Goal: Transaction & Acquisition: Subscribe to service/newsletter

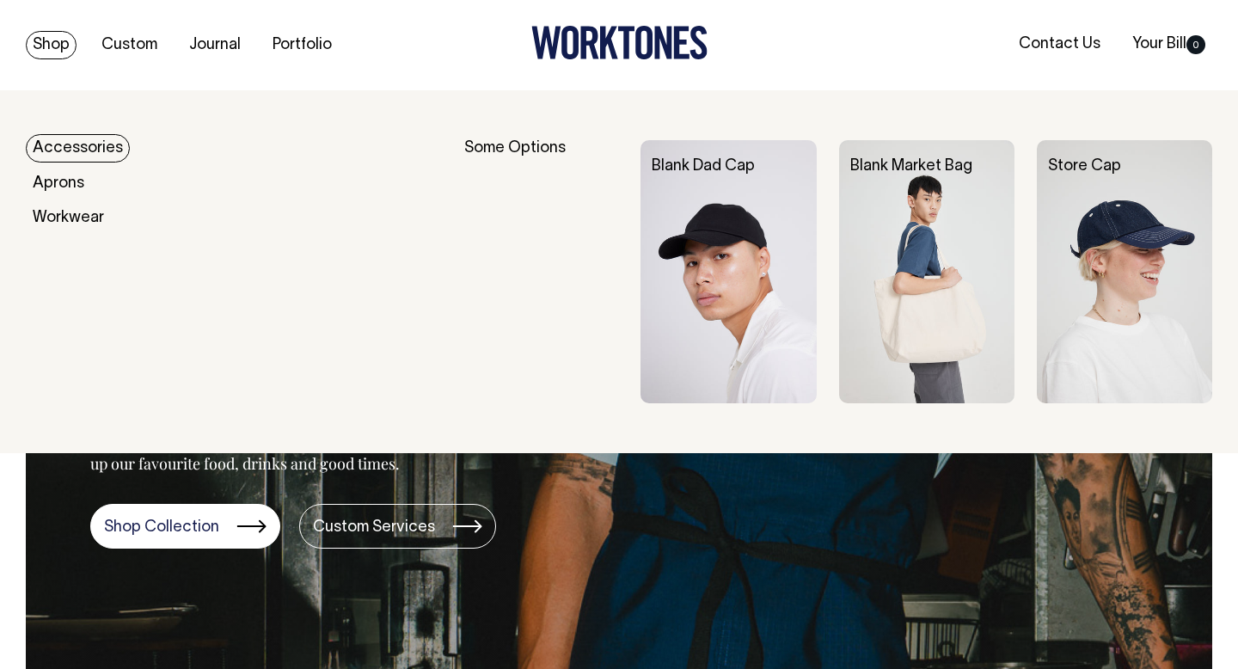
click at [64, 156] on link "Accessories" at bounding box center [78, 148] width 104 height 28
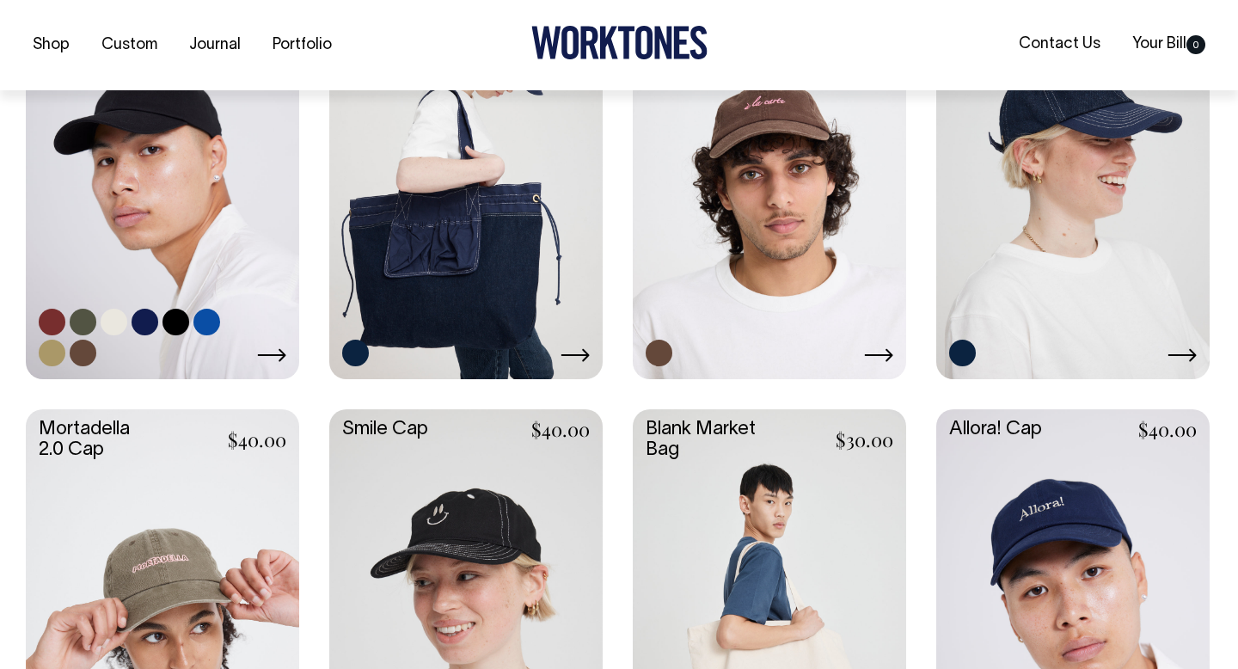
click at [249, 155] on link at bounding box center [162, 172] width 273 height 407
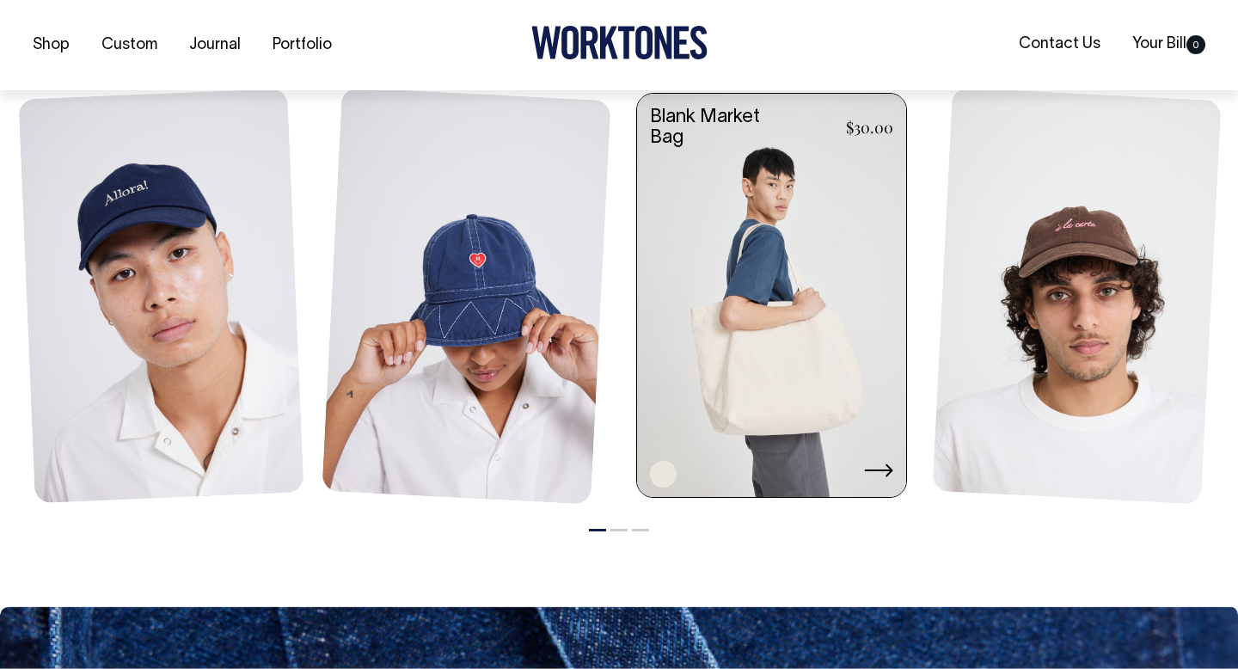
click at [723, 354] on link at bounding box center [771, 298] width 269 height 408
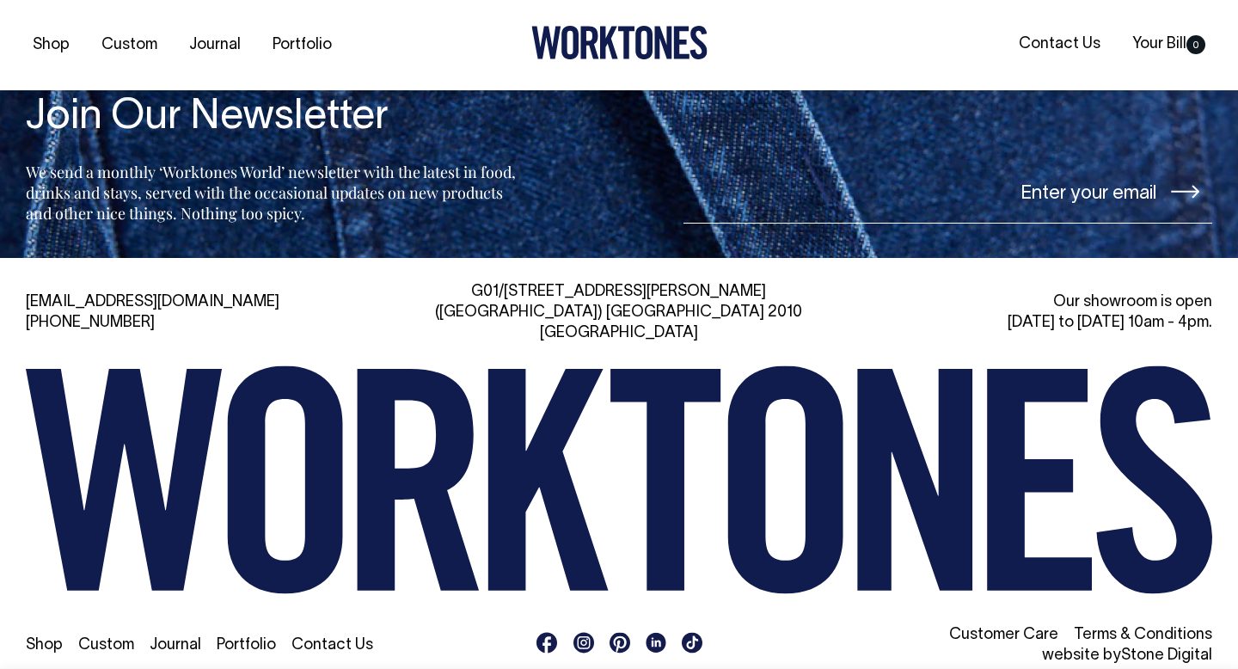
scroll to position [2576, 0]
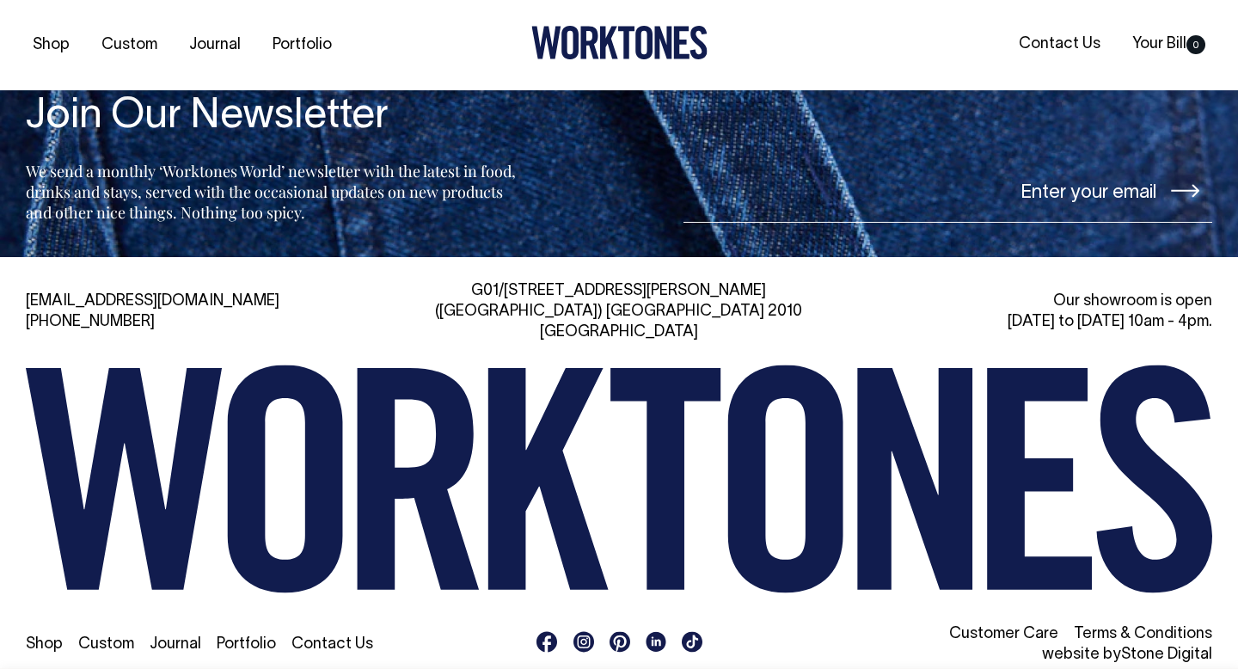
click at [1087, 200] on input"] "email" at bounding box center [948, 190] width 529 height 64
paste input"] "[PERSON_NAME][EMAIL_ADDRESS][PERSON_NAME][DOMAIN_NAME]"
type input"] "[PERSON_NAME][EMAIL_ADDRESS][PERSON_NAME][DOMAIN_NAME]"
click at [1185, 190] on icon at bounding box center [1185, 191] width 28 height 14
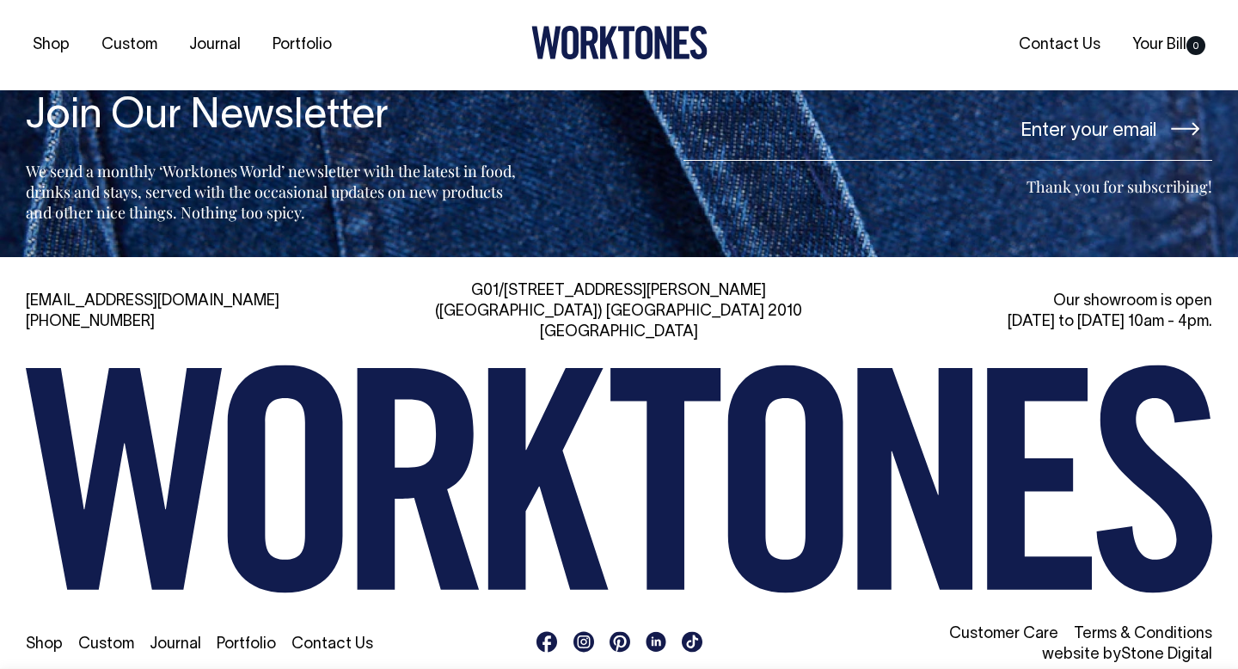
click at [586, 34] on icon at bounding box center [589, 43] width 18 height 33
